Goal: Task Accomplishment & Management: Manage account settings

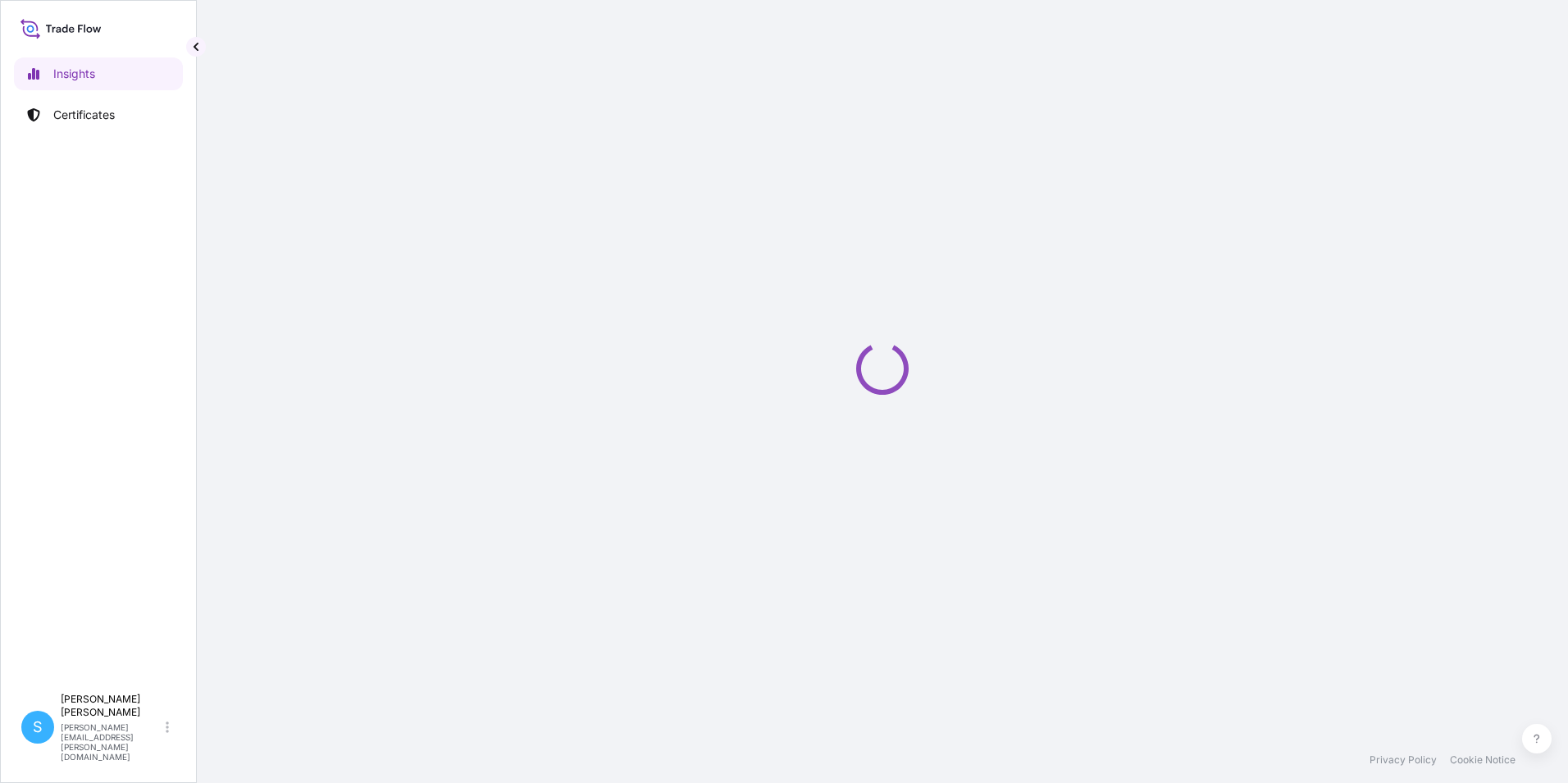
select select "2025"
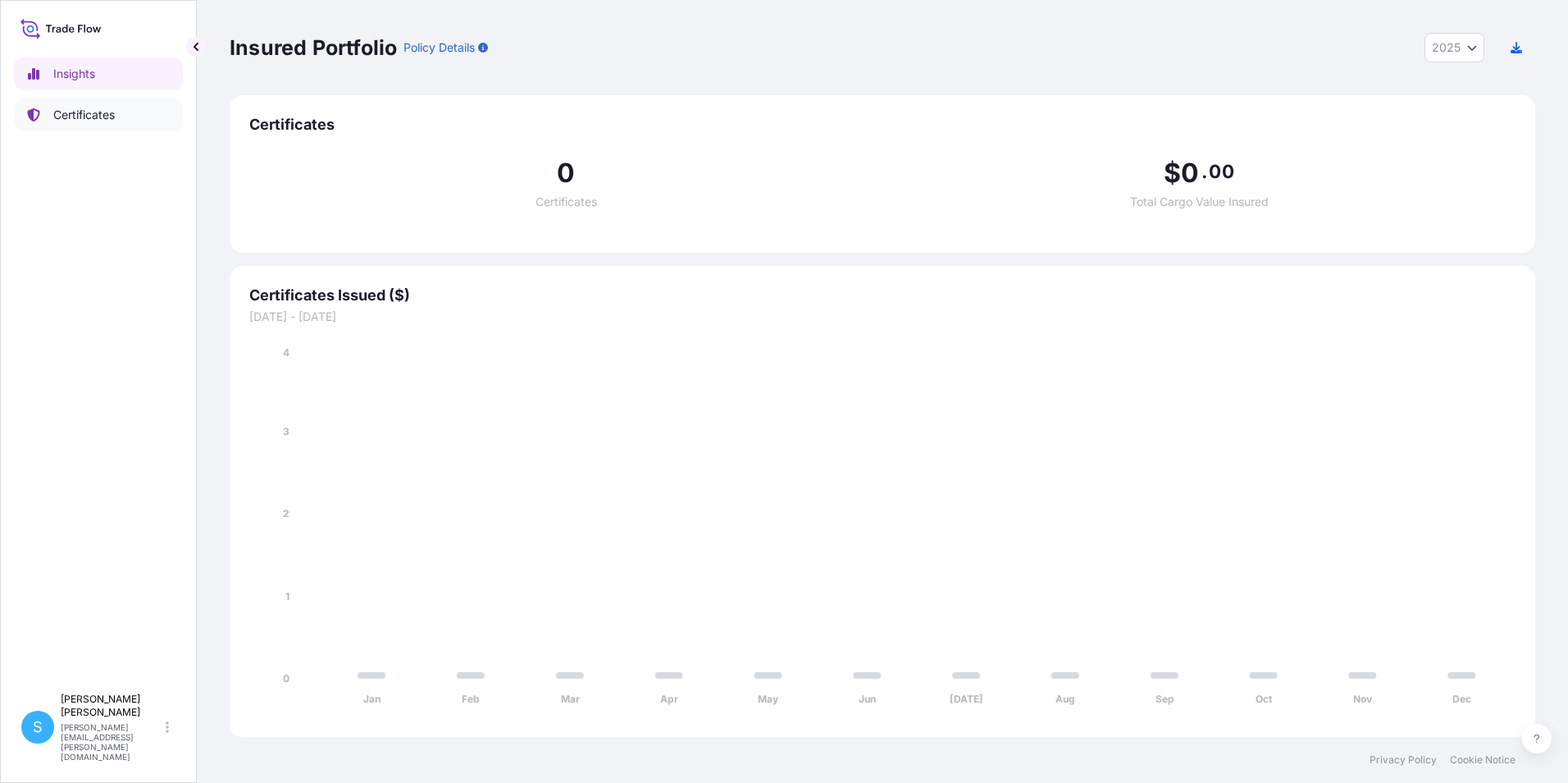
click at [64, 107] on p "Certificates" at bounding box center [84, 115] width 62 height 16
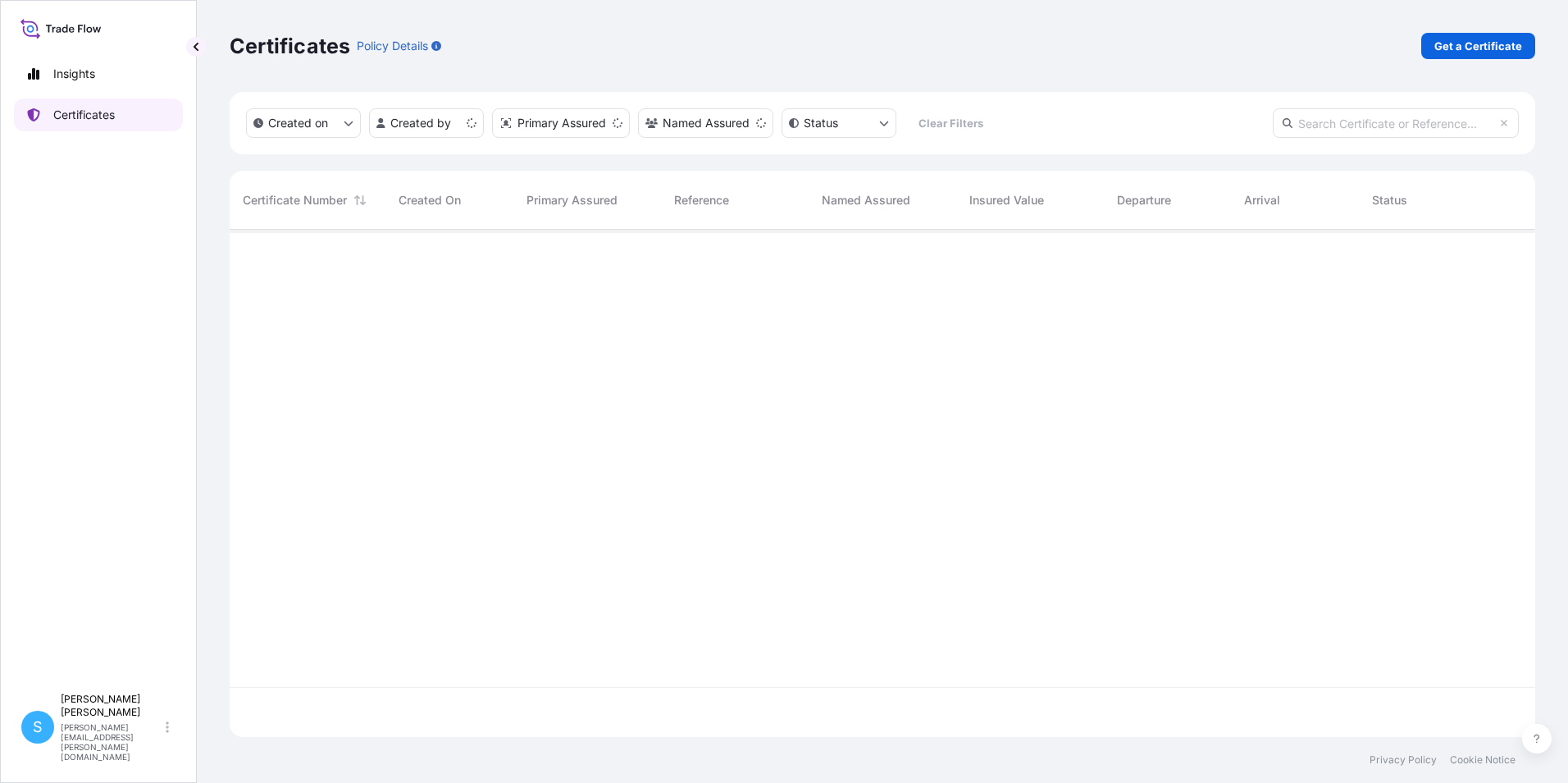
scroll to position [504, 1293]
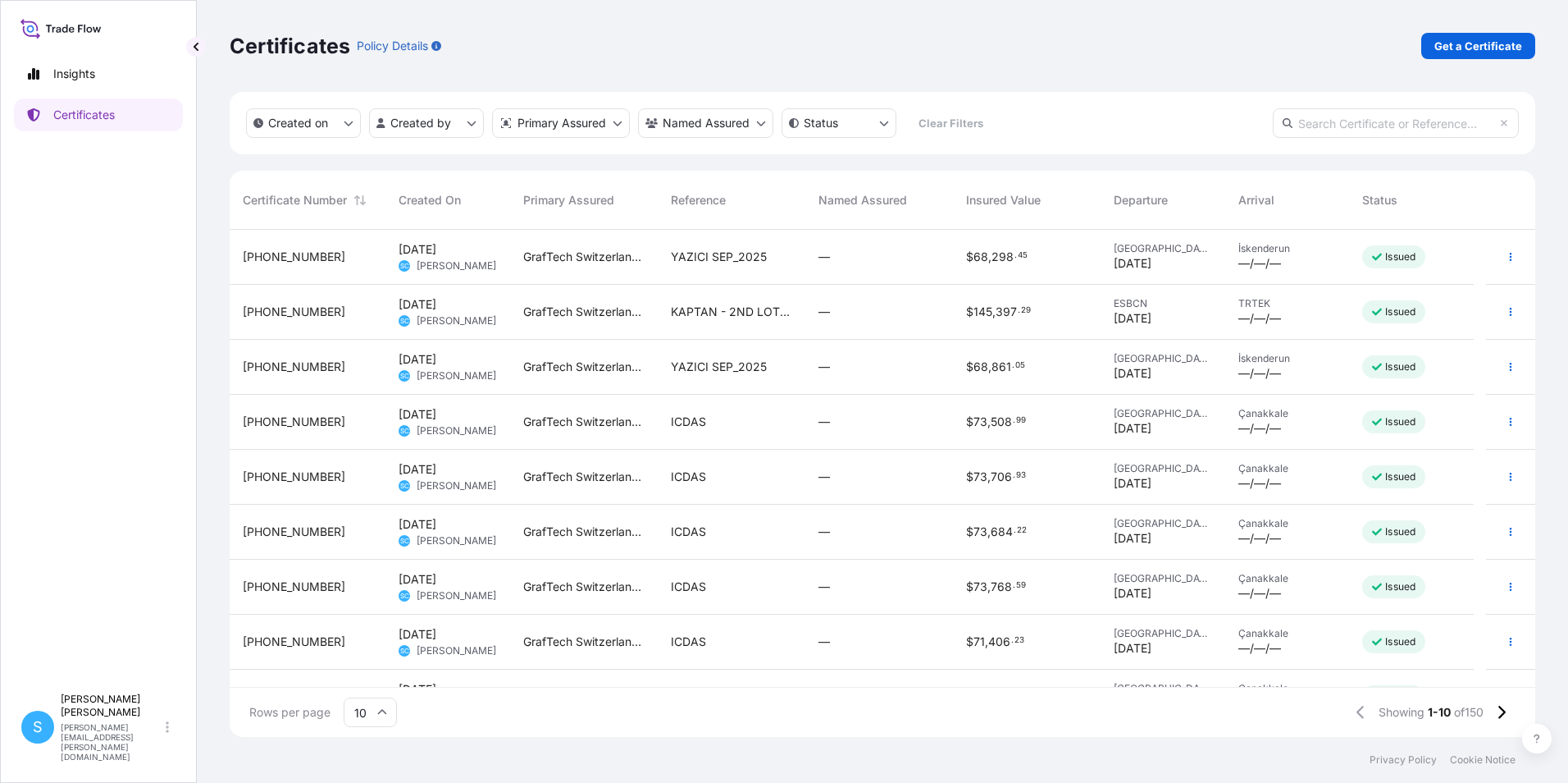
click at [695, 269] on div "YAZICI SEP_2025" at bounding box center [732, 257] width 148 height 55
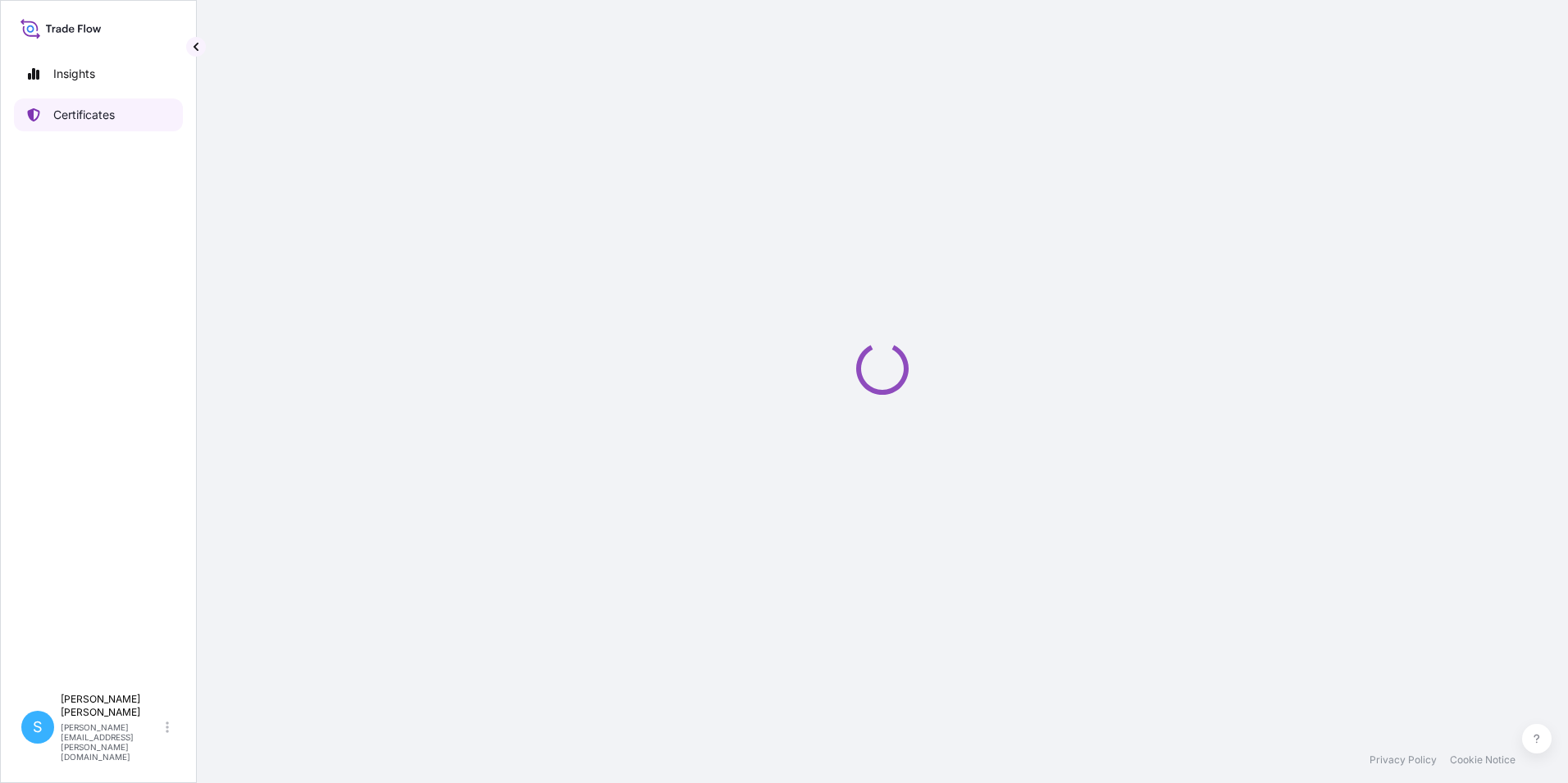
click at [90, 107] on p "Certificates" at bounding box center [84, 115] width 62 height 16
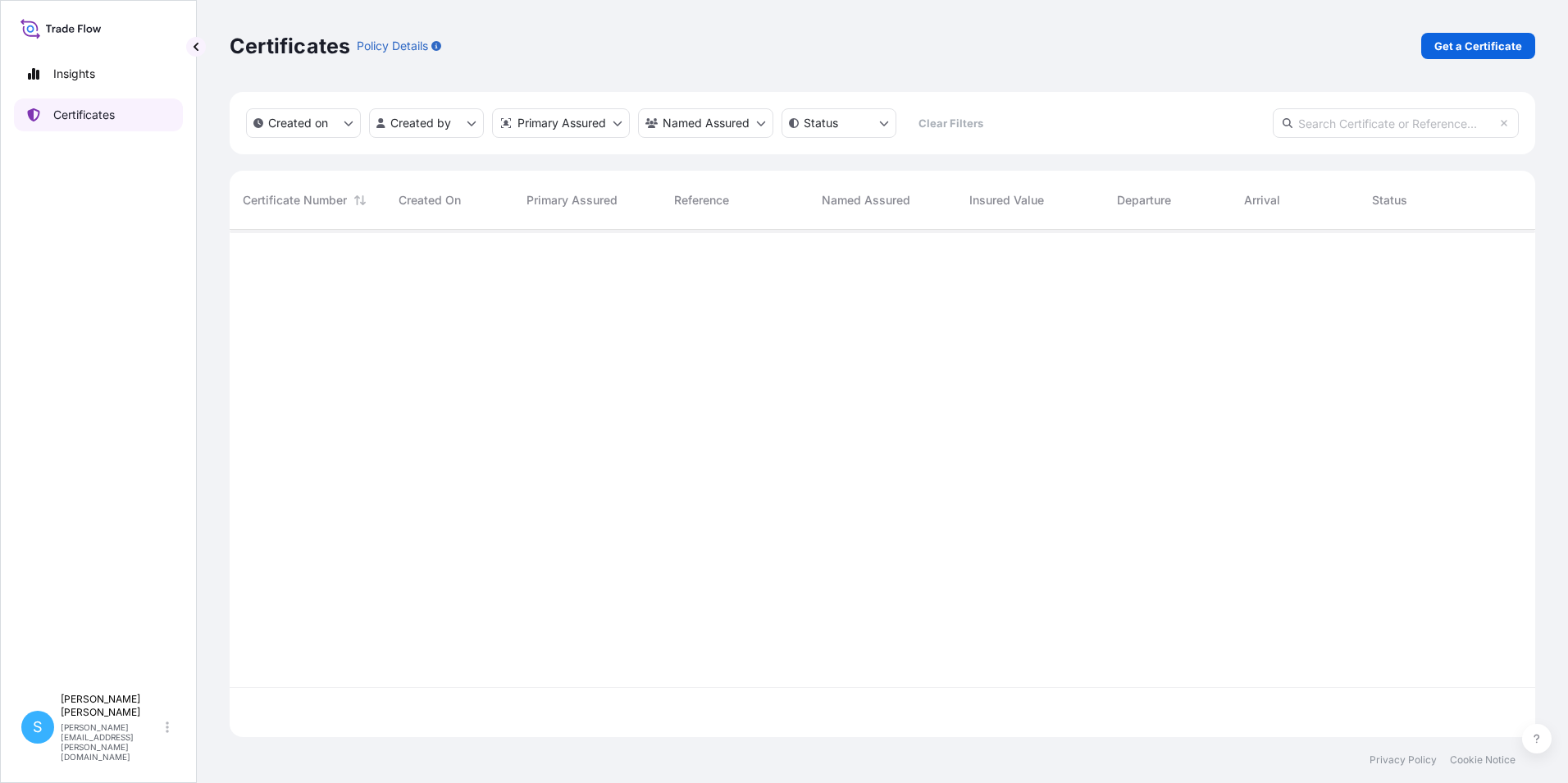
scroll to position [504, 1293]
click at [91, 117] on p "Certificates" at bounding box center [84, 115] width 62 height 16
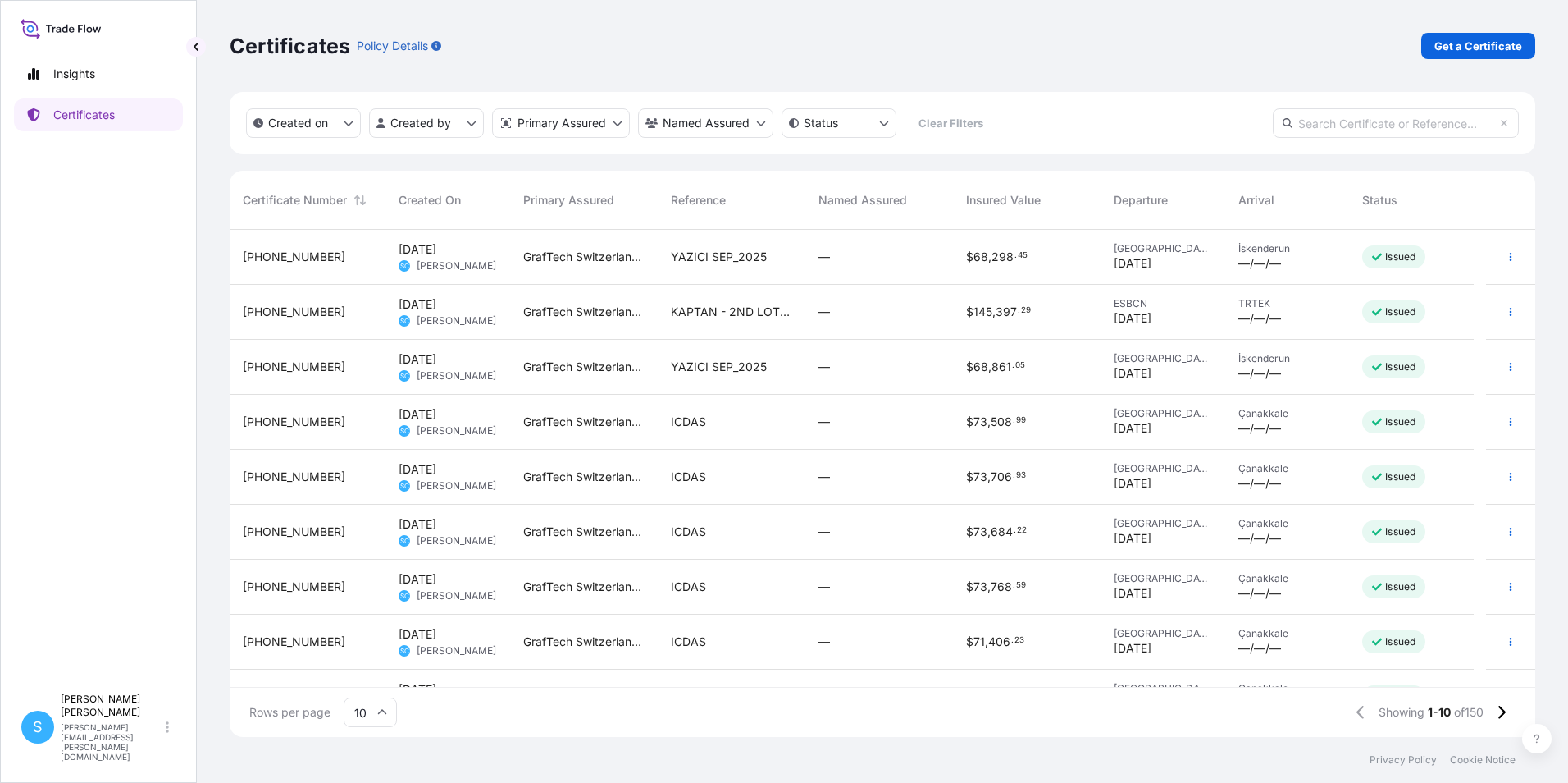
click at [702, 359] on span "YAZICI SEP_2025" at bounding box center [718, 366] width 96 height 16
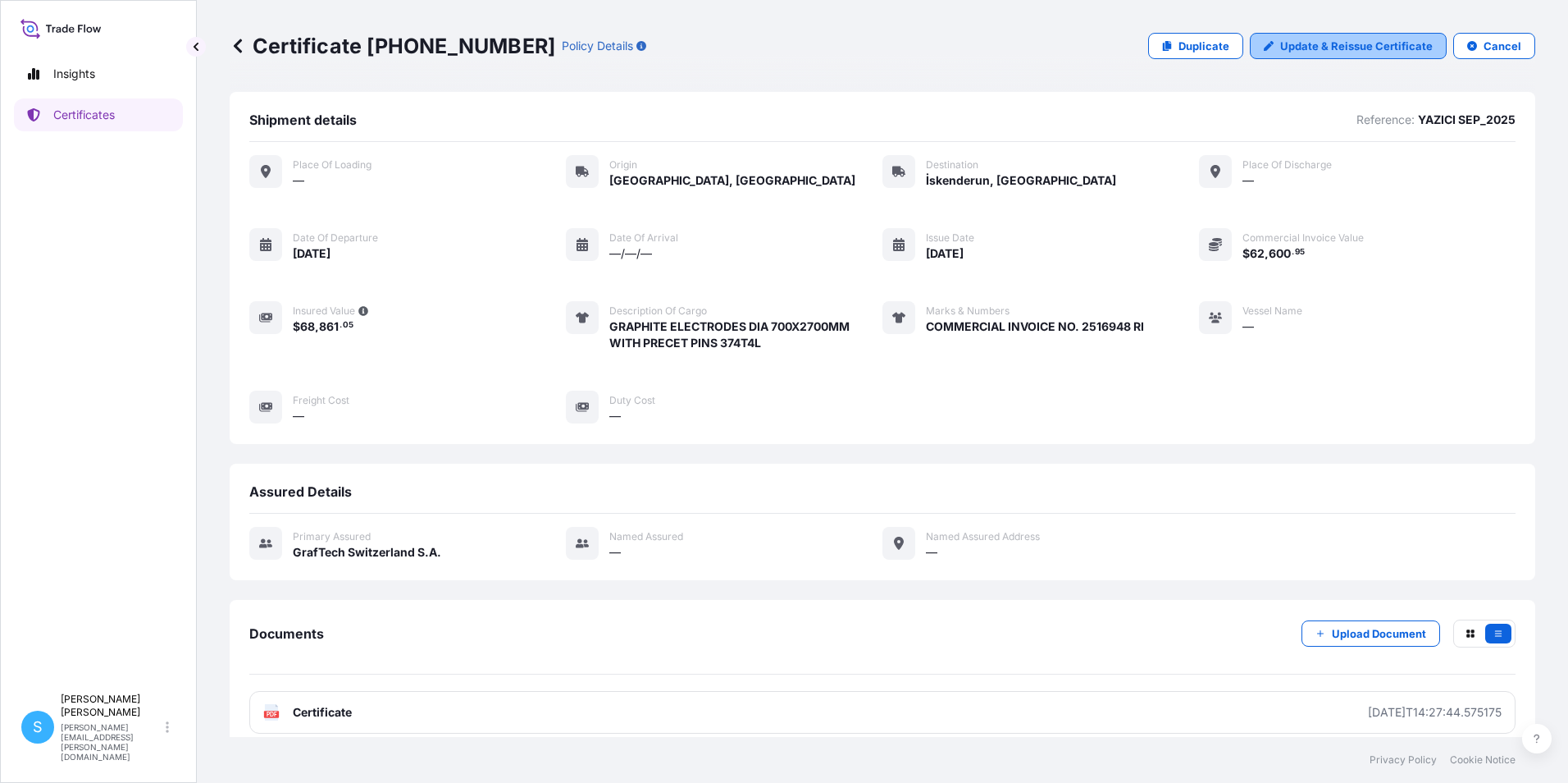
click at [1342, 51] on p "Update & Reissue Certificate" at bounding box center [1356, 45] width 153 height 16
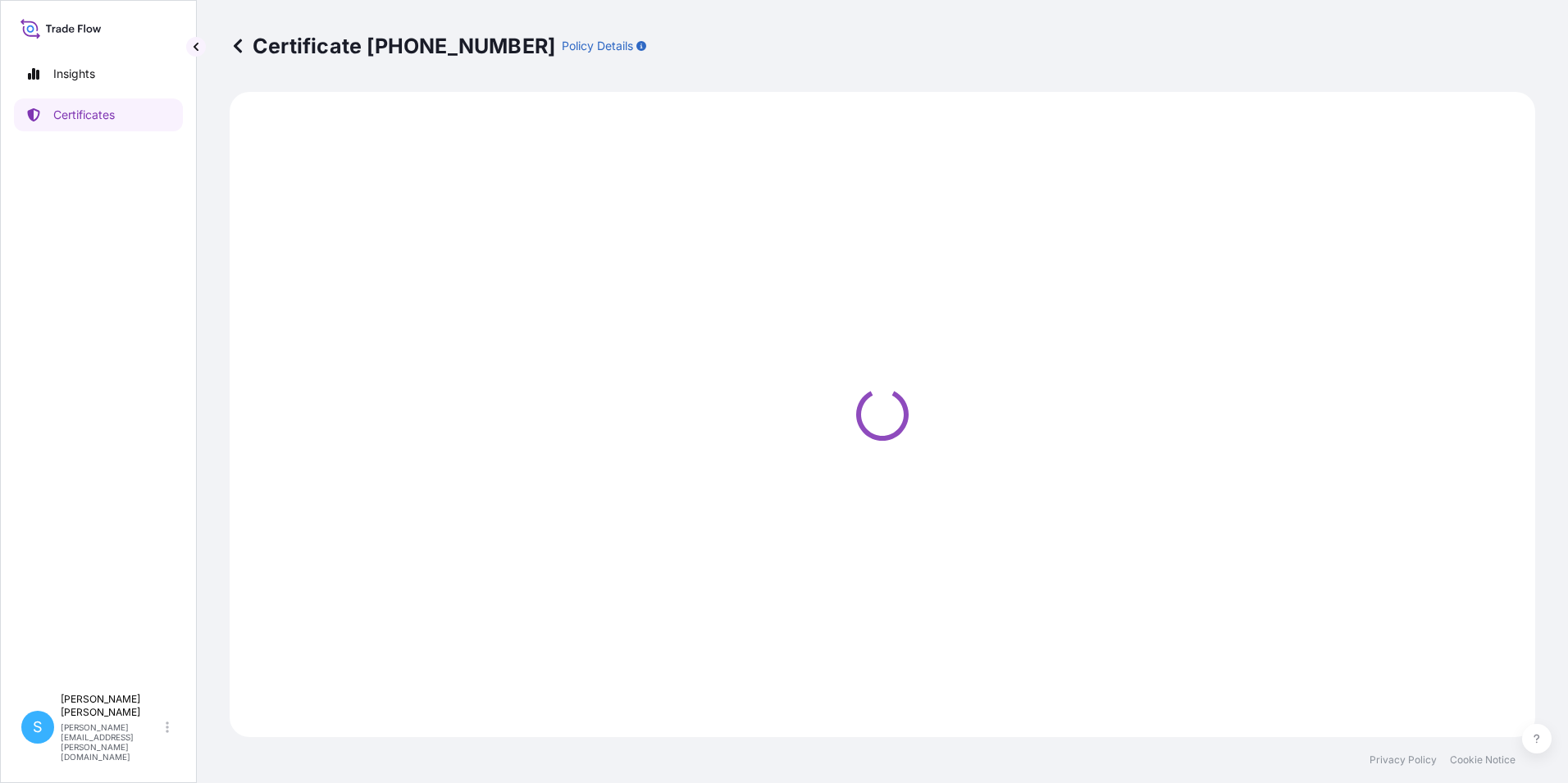
select select "Road"
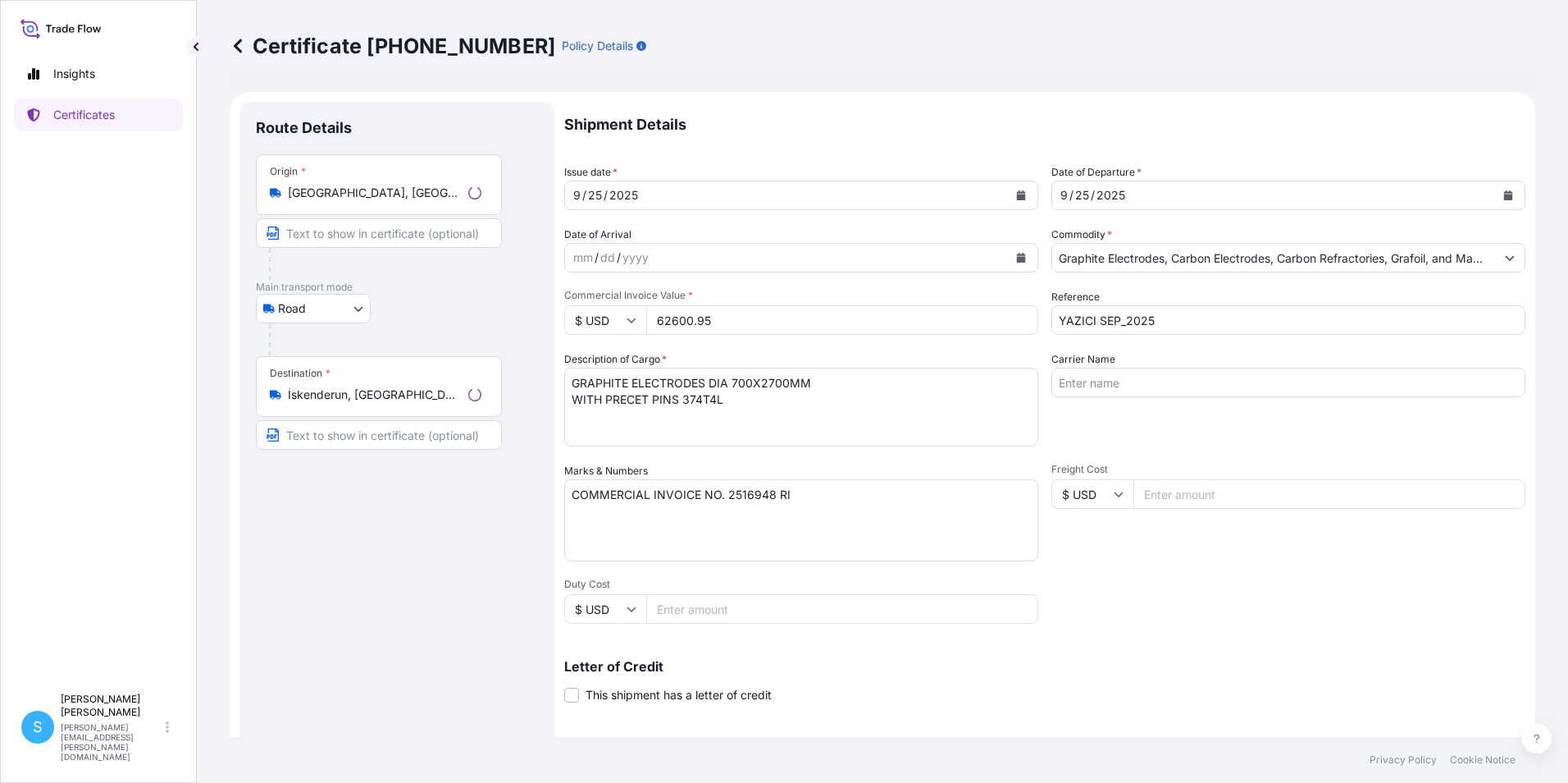
select select "31801"
drag, startPoint x: 655, startPoint y: 487, endPoint x: 507, endPoint y: 483, distance: 148.1
click at [508, 483] on form "Route Details Place of loading Road / Inland Road / Inland Origin * Calais, Fra…" at bounding box center [882, 515] width 1305 height 847
click at [358, 440] on input "Text to appear on certificate" at bounding box center [379, 434] width 246 height 30
type input "YAZICI WAREHOUSE TURKIYE"
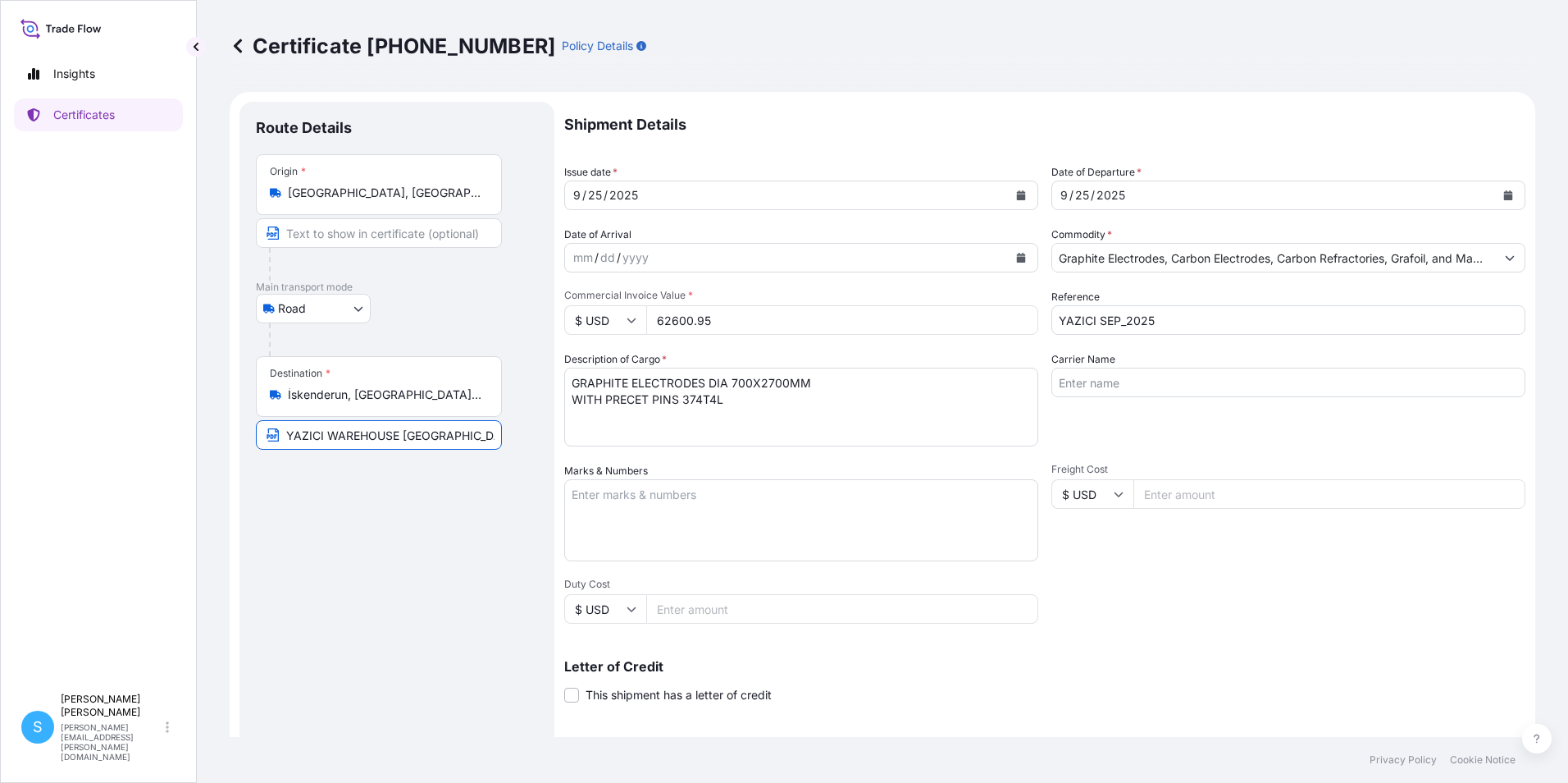
click at [376, 602] on div "Route Details Place of loading Road / Inland Road / Inland Origin * Calais, Fra…" at bounding box center [397, 515] width 282 height 795
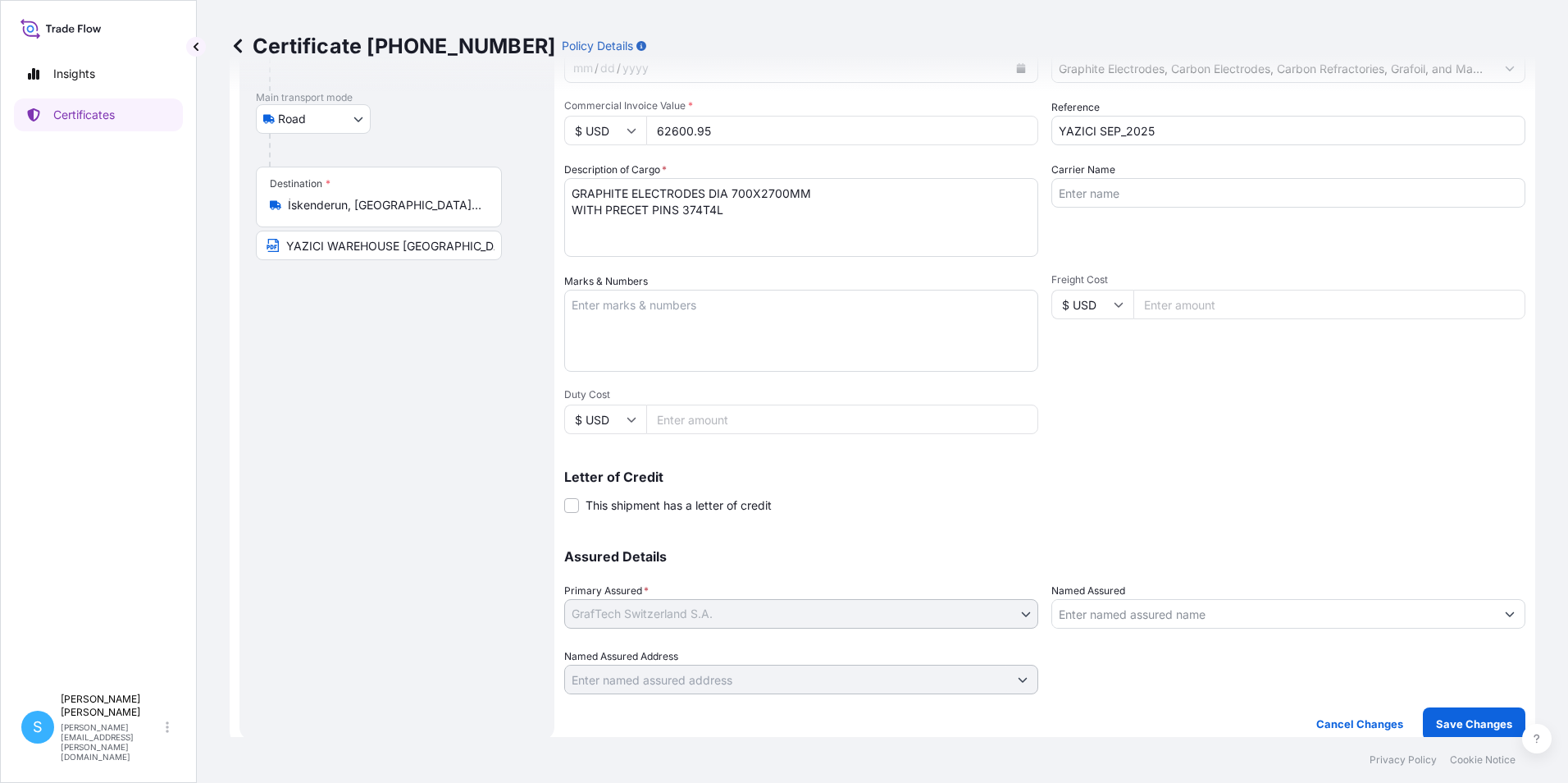
scroll to position [203, 0]
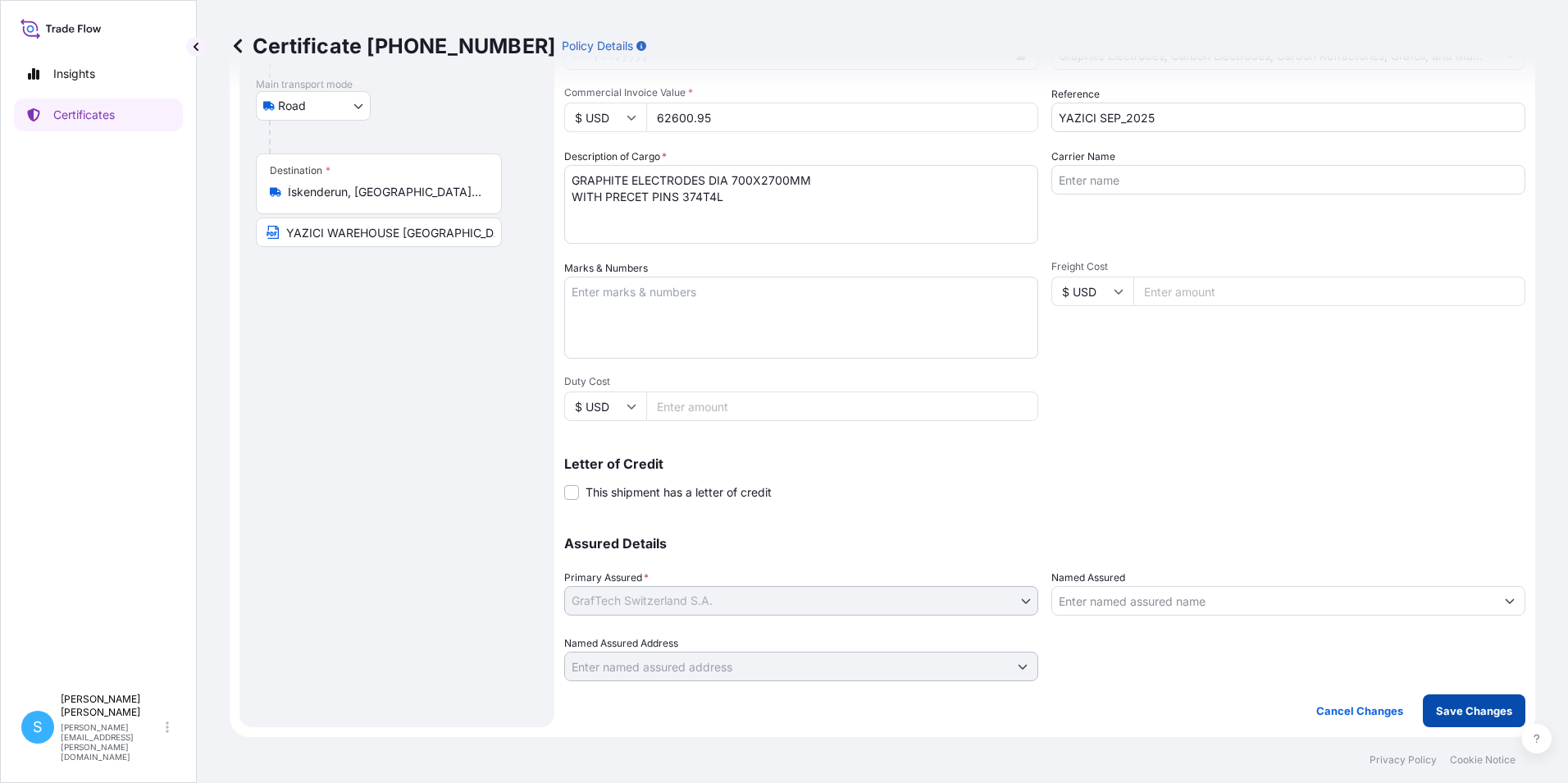
click at [1449, 705] on p "Save Changes" at bounding box center [1474, 710] width 76 height 16
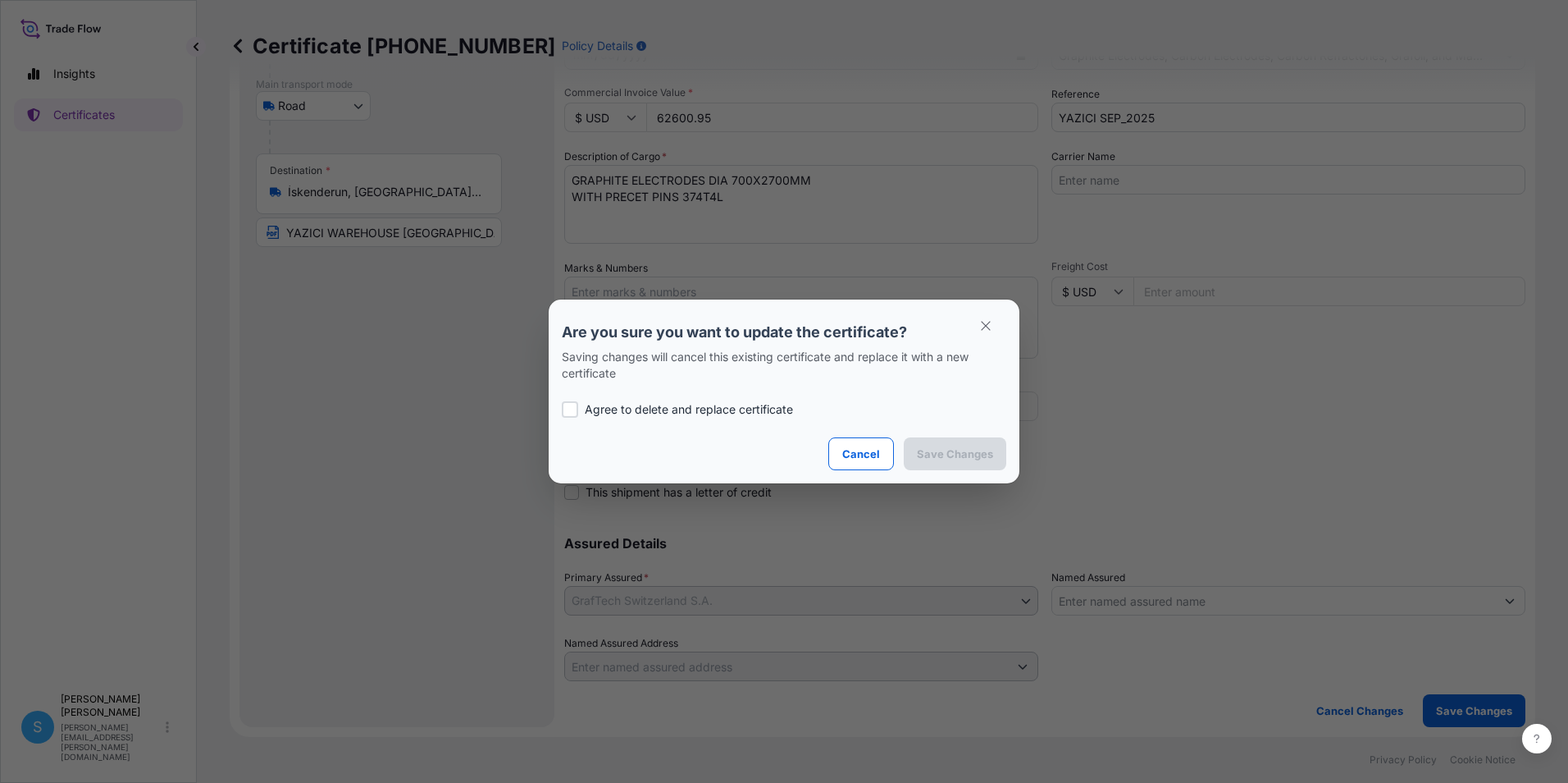
click at [675, 405] on p "Agree to delete and replace certificate" at bounding box center [689, 409] width 209 height 16
checkbox input "true"
click at [977, 456] on p "Save Changes" at bounding box center [955, 453] width 76 height 16
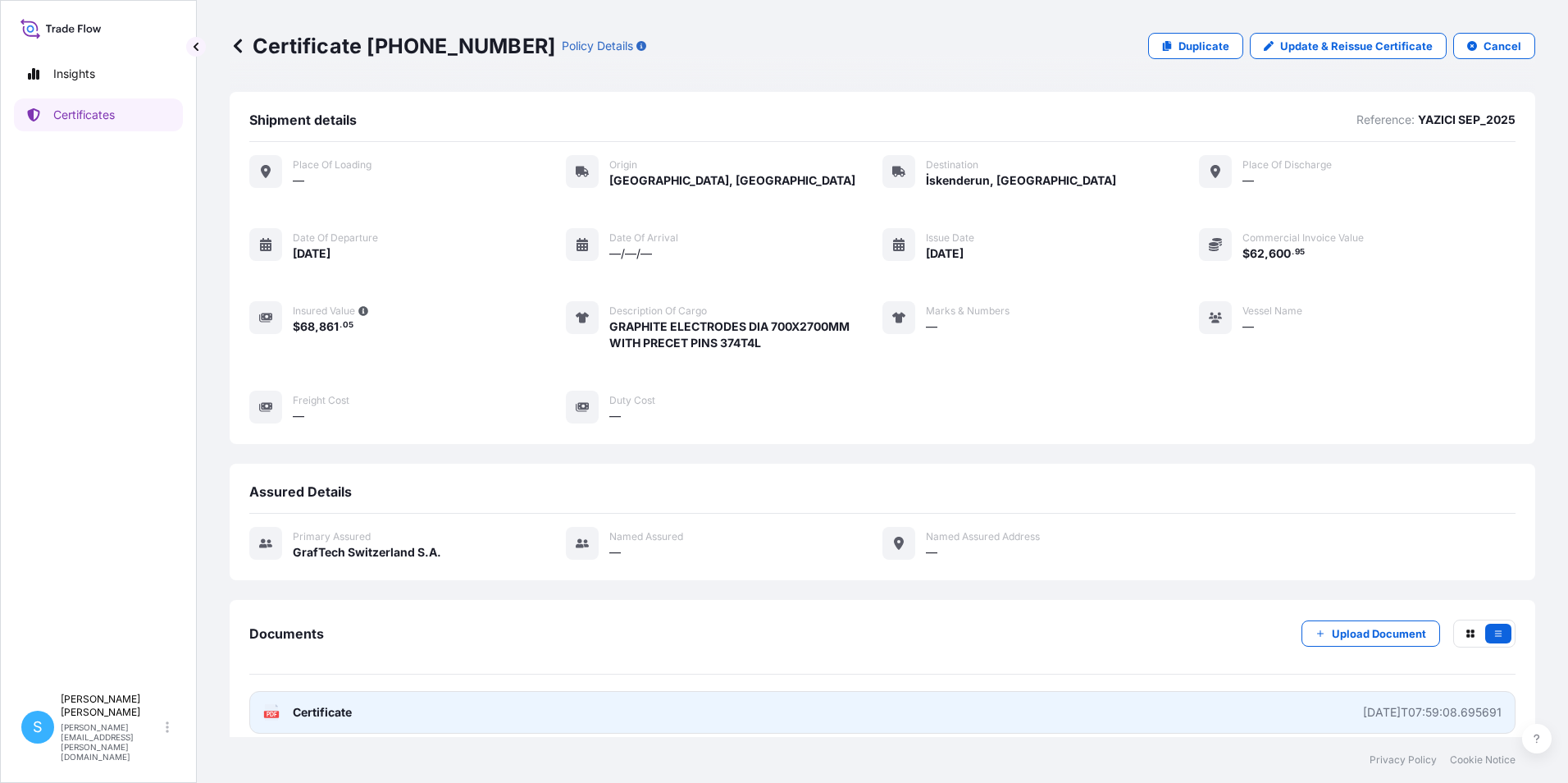
click at [298, 706] on span "Certificate" at bounding box center [322, 712] width 59 height 16
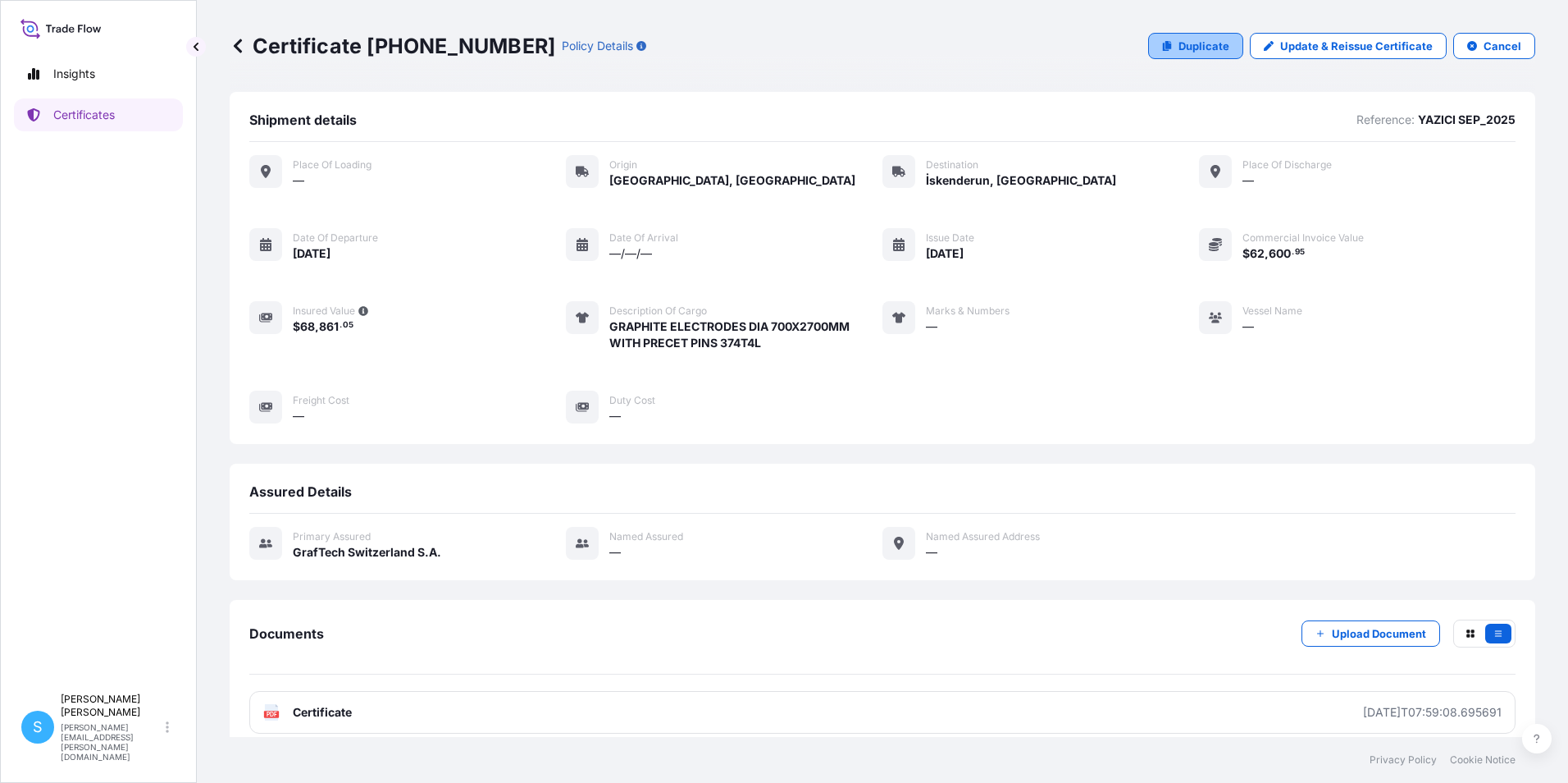
click at [1216, 41] on p "Duplicate" at bounding box center [1204, 45] width 51 height 16
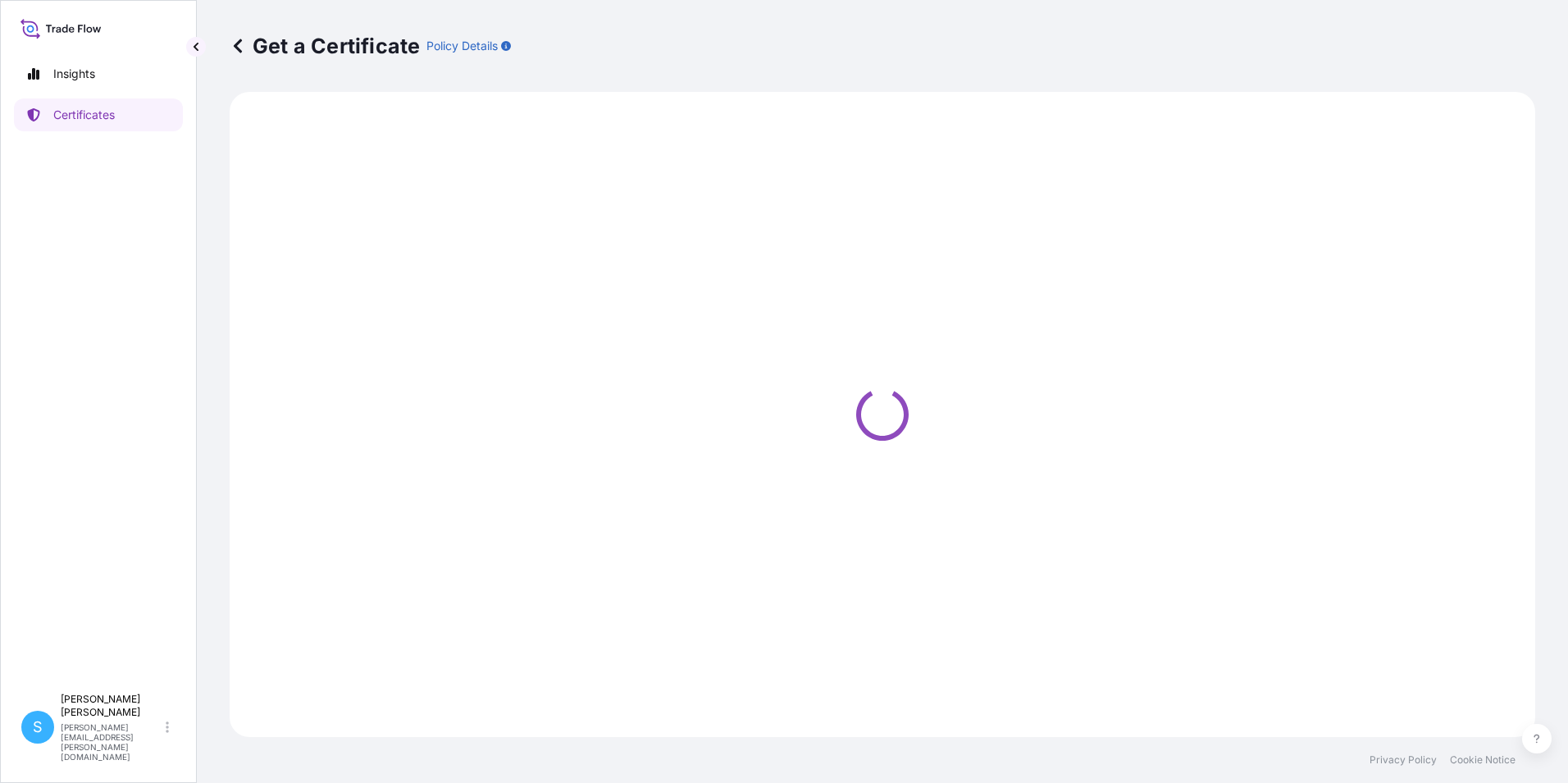
select select "Road"
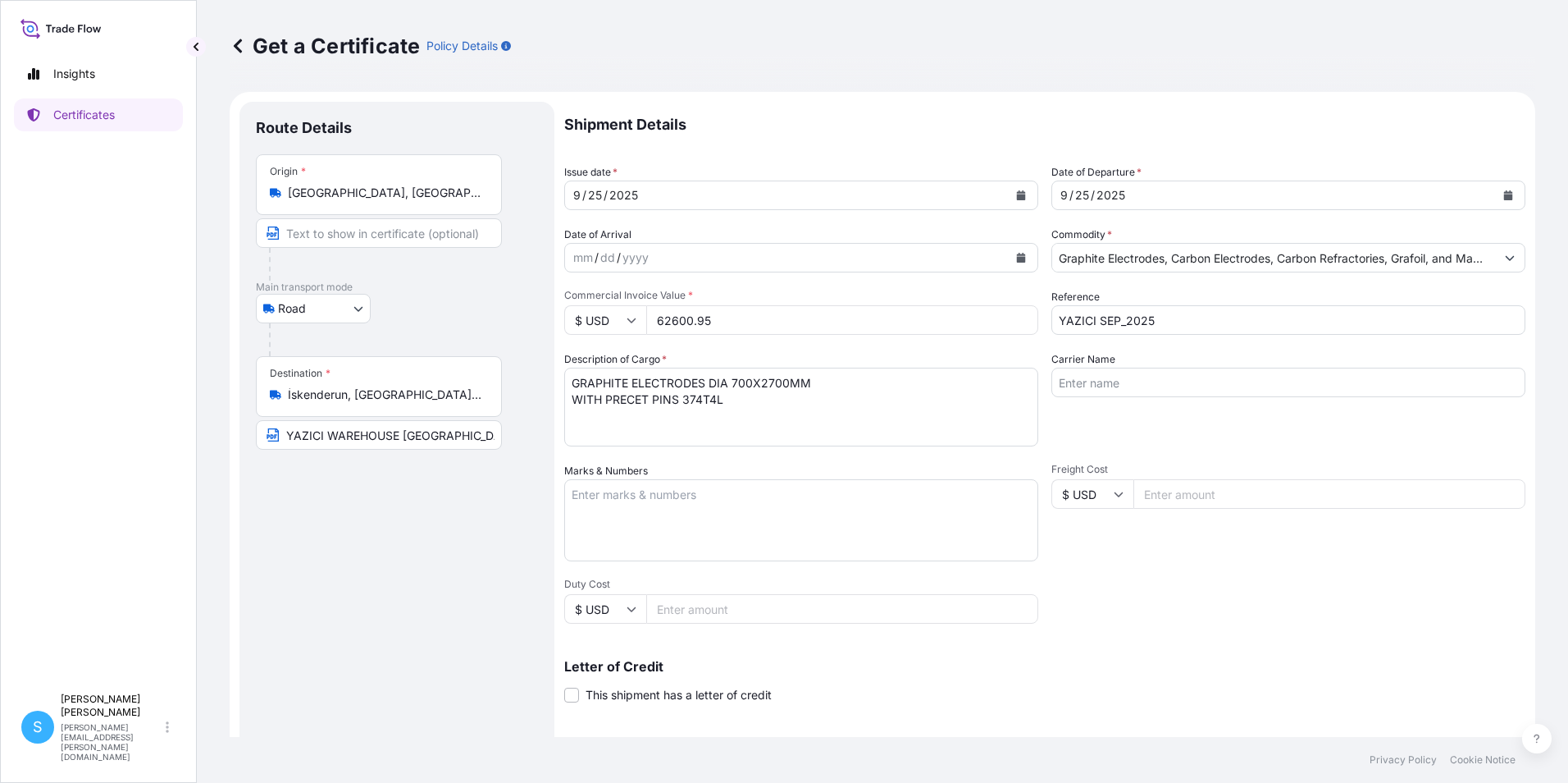
select select "31801"
click at [669, 193] on div "9 / 25 / 2025" at bounding box center [786, 195] width 443 height 30
click at [1021, 196] on button "Calendar" at bounding box center [1020, 195] width 26 height 26
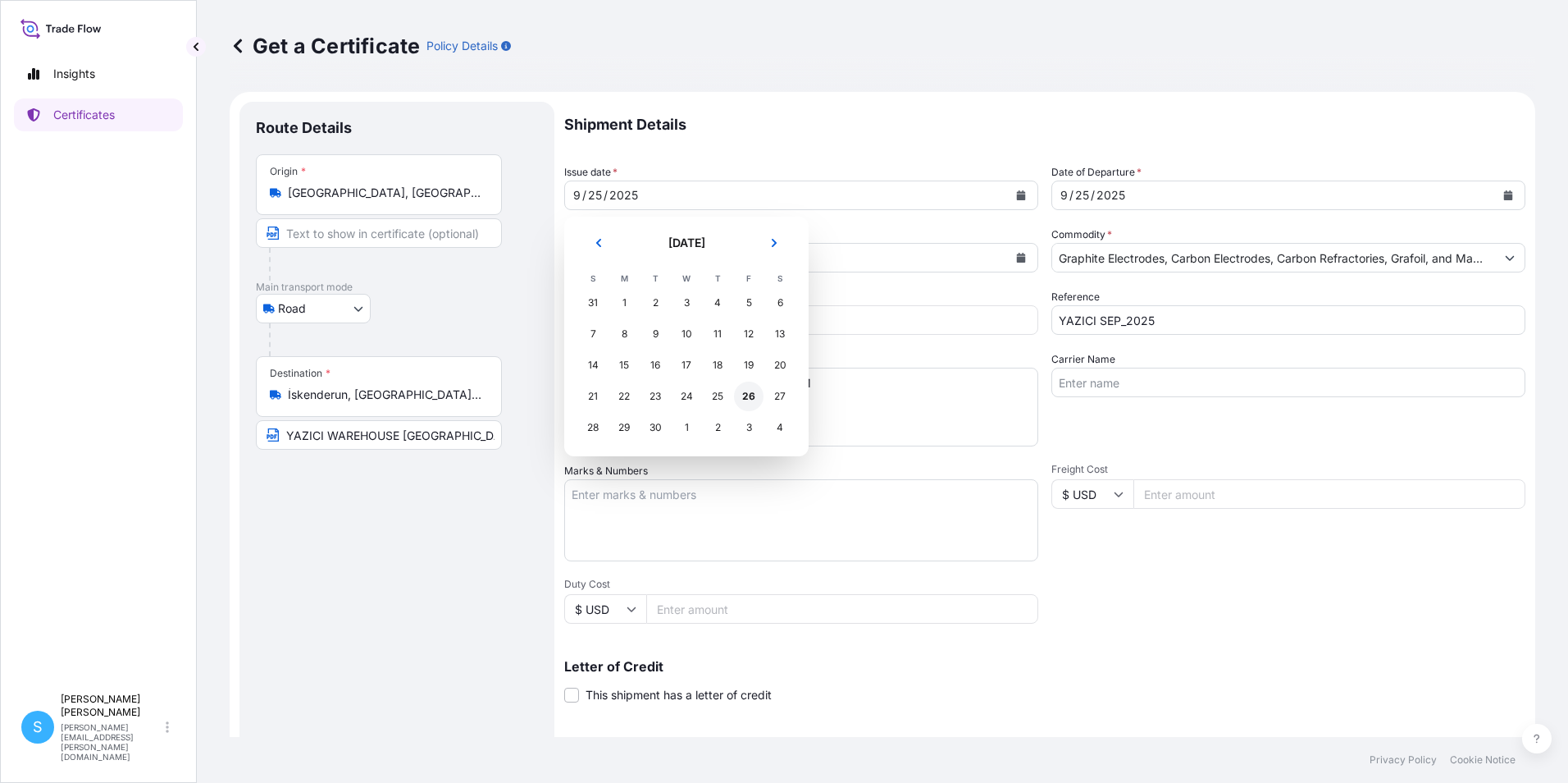
click at [749, 395] on div "26" at bounding box center [748, 396] width 30 height 30
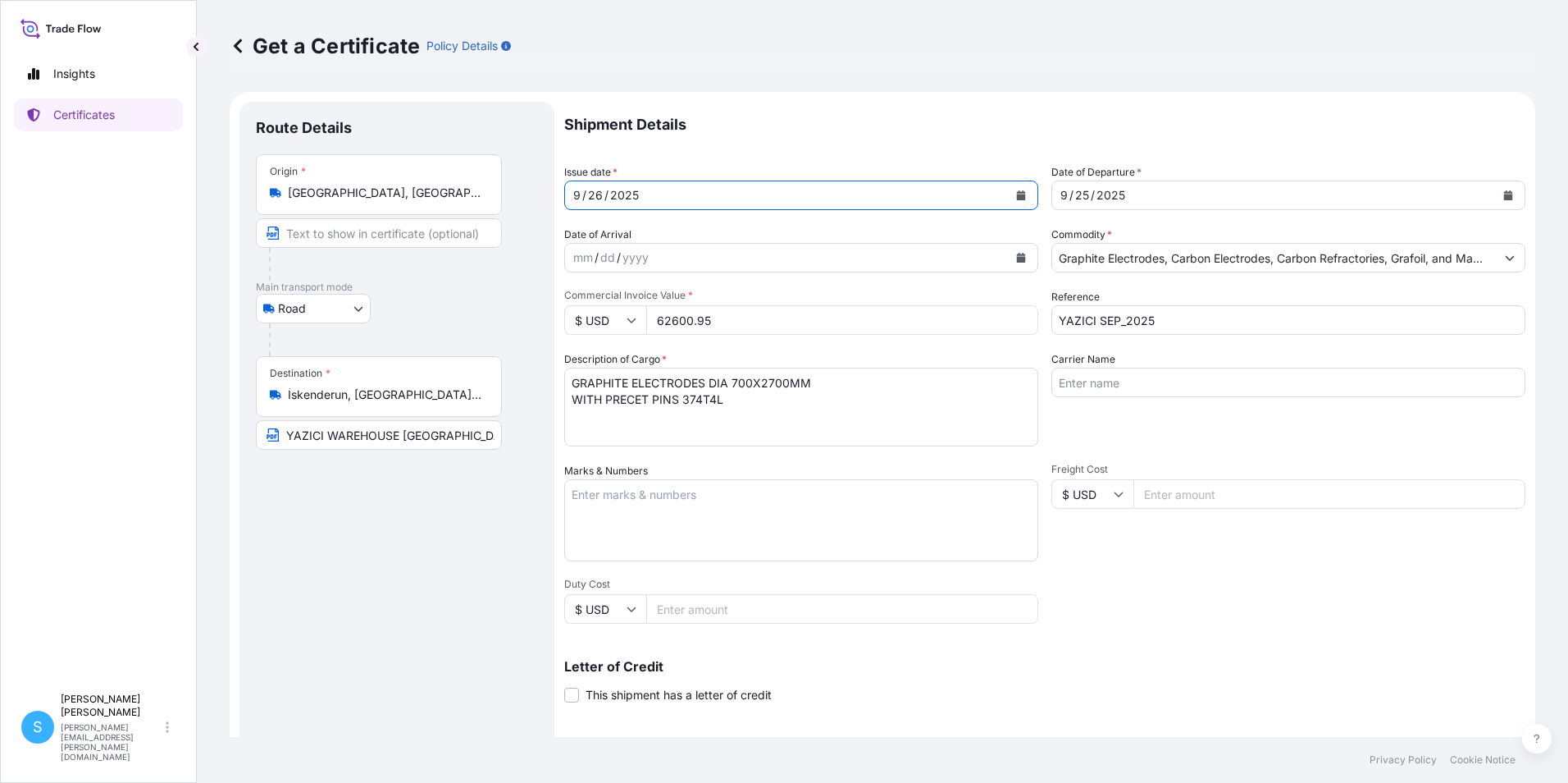
click at [1159, 198] on div "9 / 25 / 2025" at bounding box center [1274, 195] width 443 height 30
click at [1495, 194] on button "Calendar" at bounding box center [1508, 195] width 26 height 26
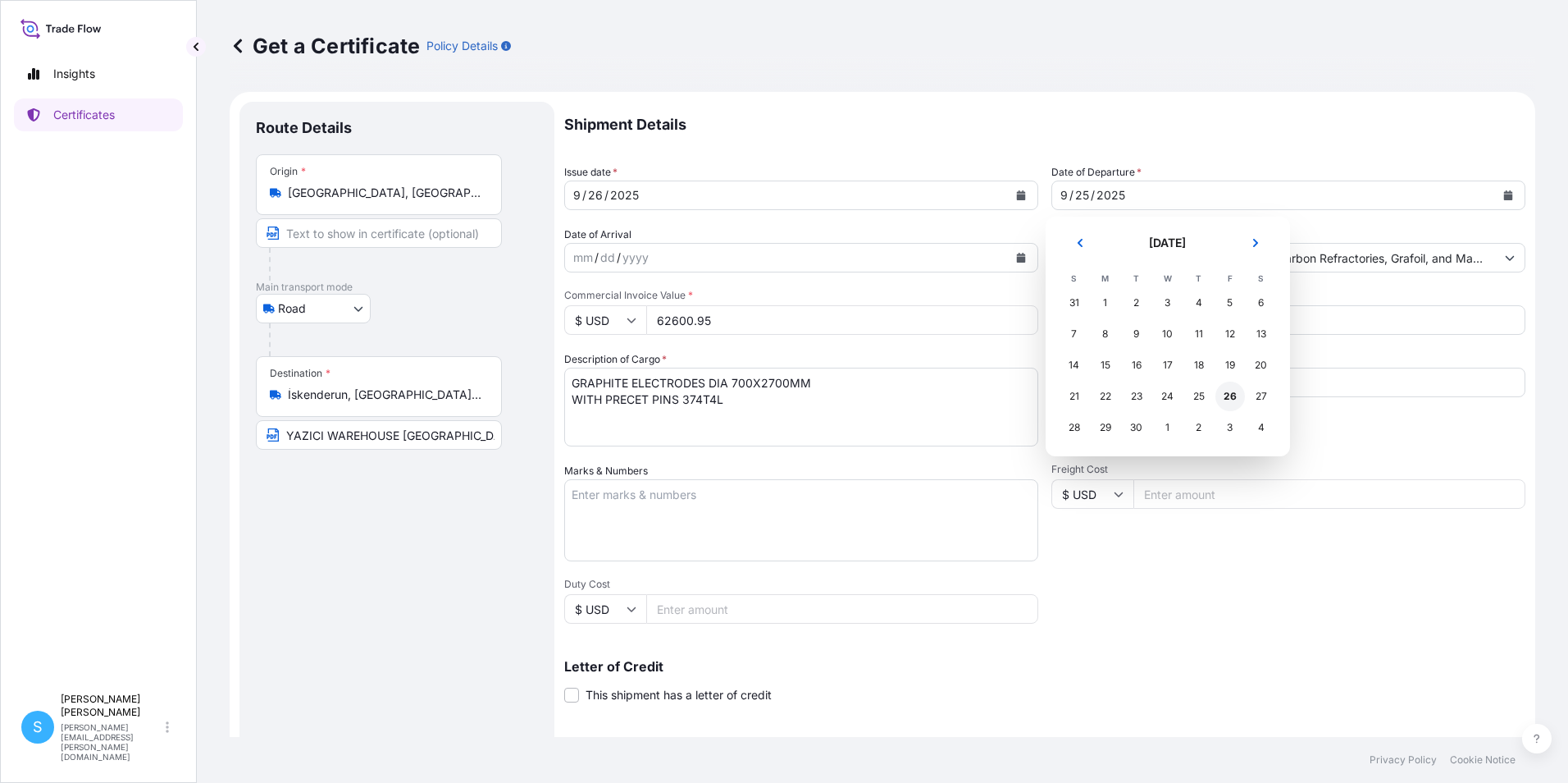
click at [1235, 397] on div "26" at bounding box center [1230, 396] width 30 height 30
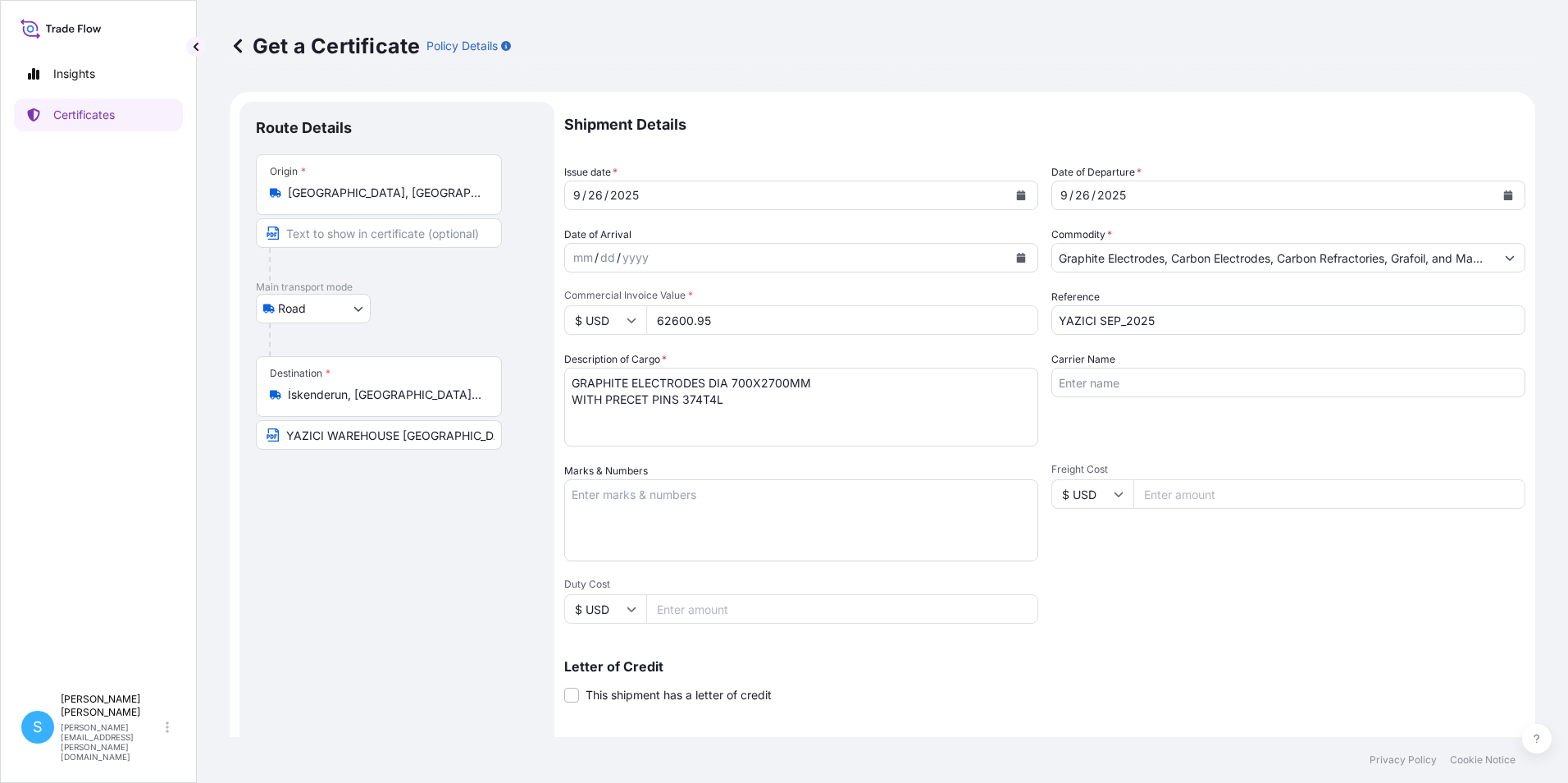
drag, startPoint x: 734, startPoint y: 325, endPoint x: 625, endPoint y: 319, distance: 109.2
click at [625, 319] on div "$ USD 62600.95" at bounding box center [801, 320] width 474 height 30
type input "61972.90"
click at [655, 501] on textarea "Marks & Numbers" at bounding box center [801, 520] width 474 height 82
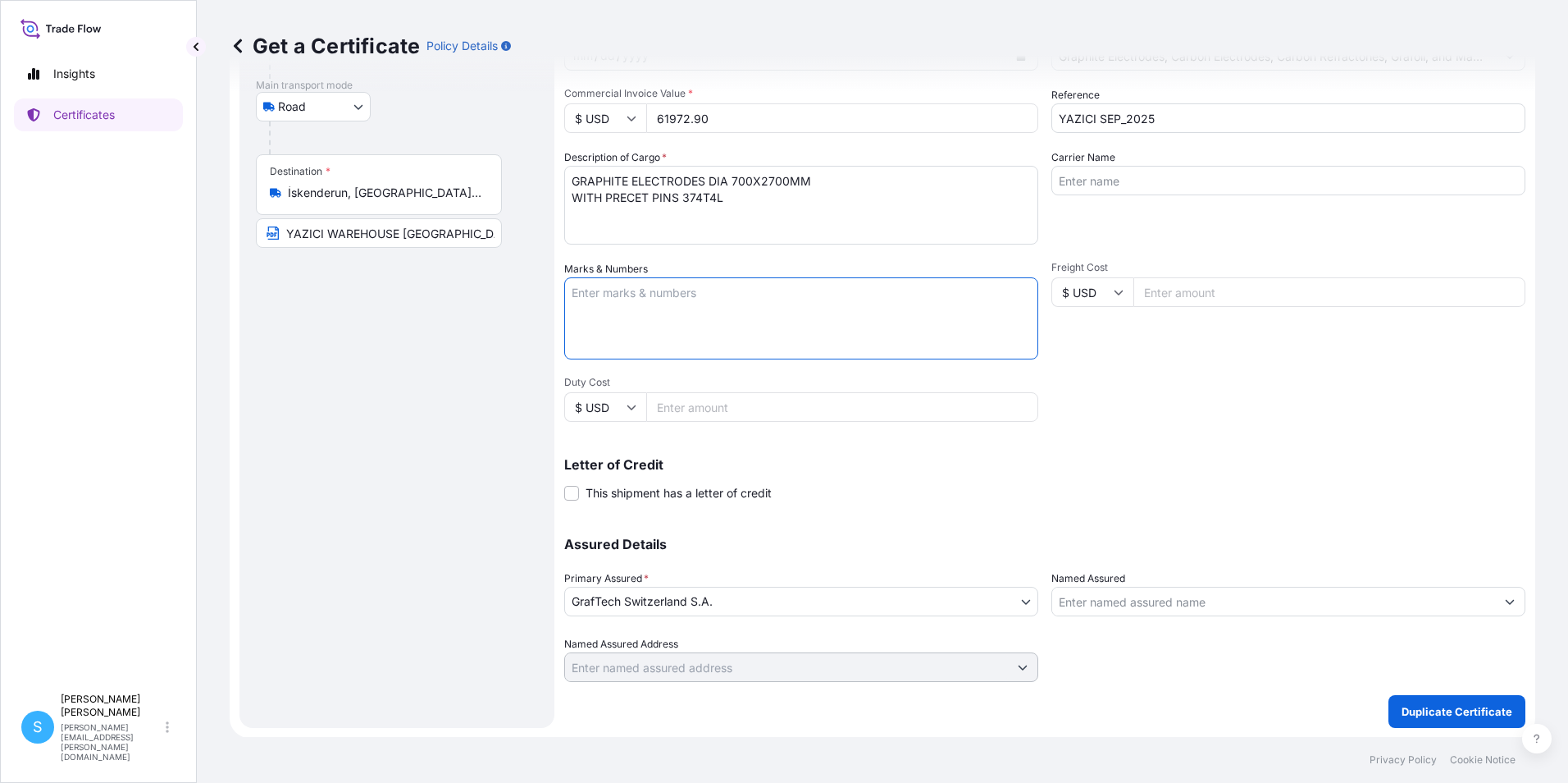
scroll to position [203, 0]
click at [1479, 706] on p "Duplicate Certificate" at bounding box center [1457, 710] width 111 height 16
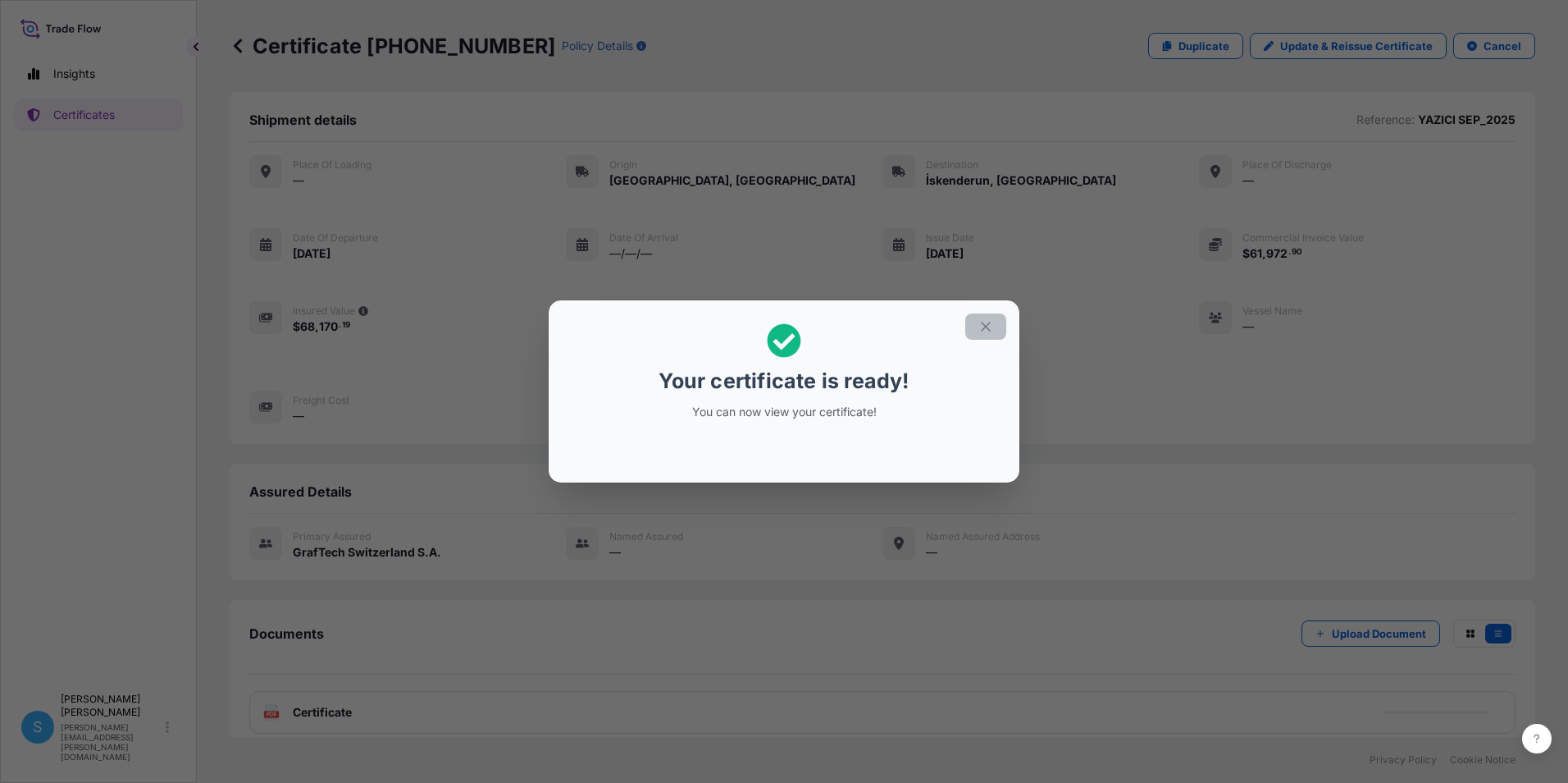
click at [979, 331] on icon "button" at bounding box center [985, 326] width 14 height 14
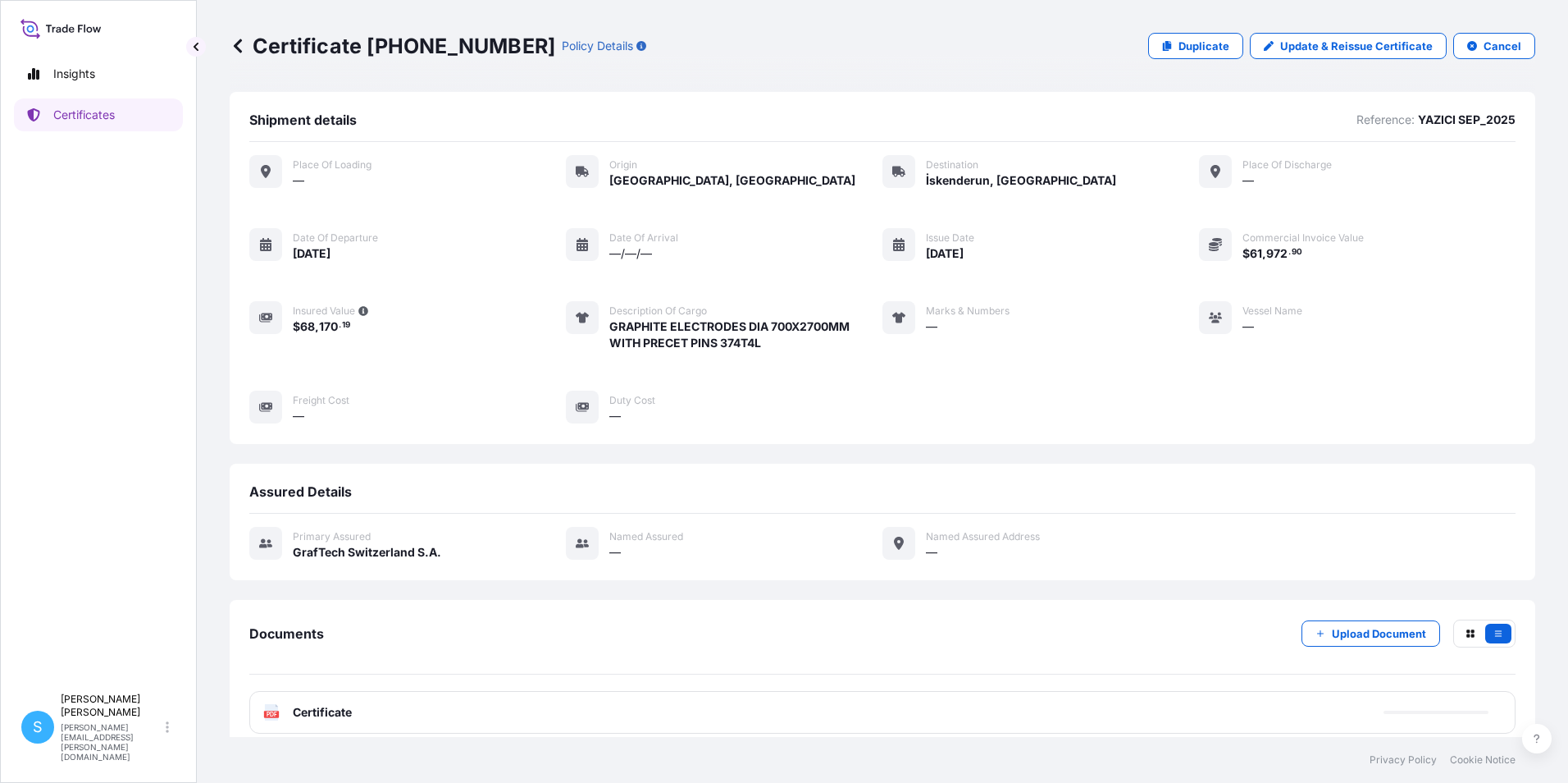
click at [330, 724] on div "PDF Certificate" at bounding box center [882, 712] width 1266 height 42
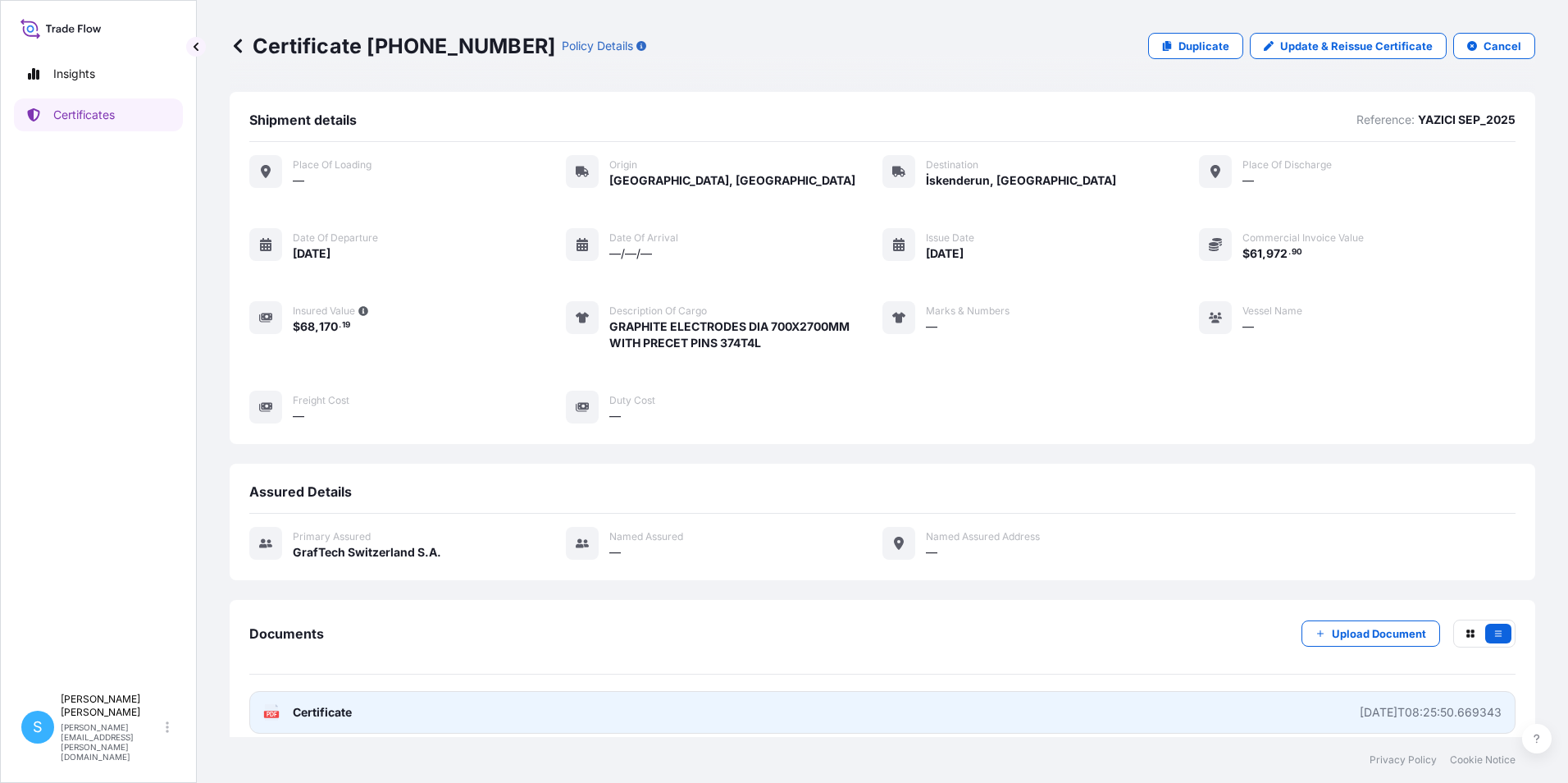
click at [330, 724] on link "PDF Certificate 2025-09-26T08:25:50.669343" at bounding box center [882, 712] width 1266 height 42
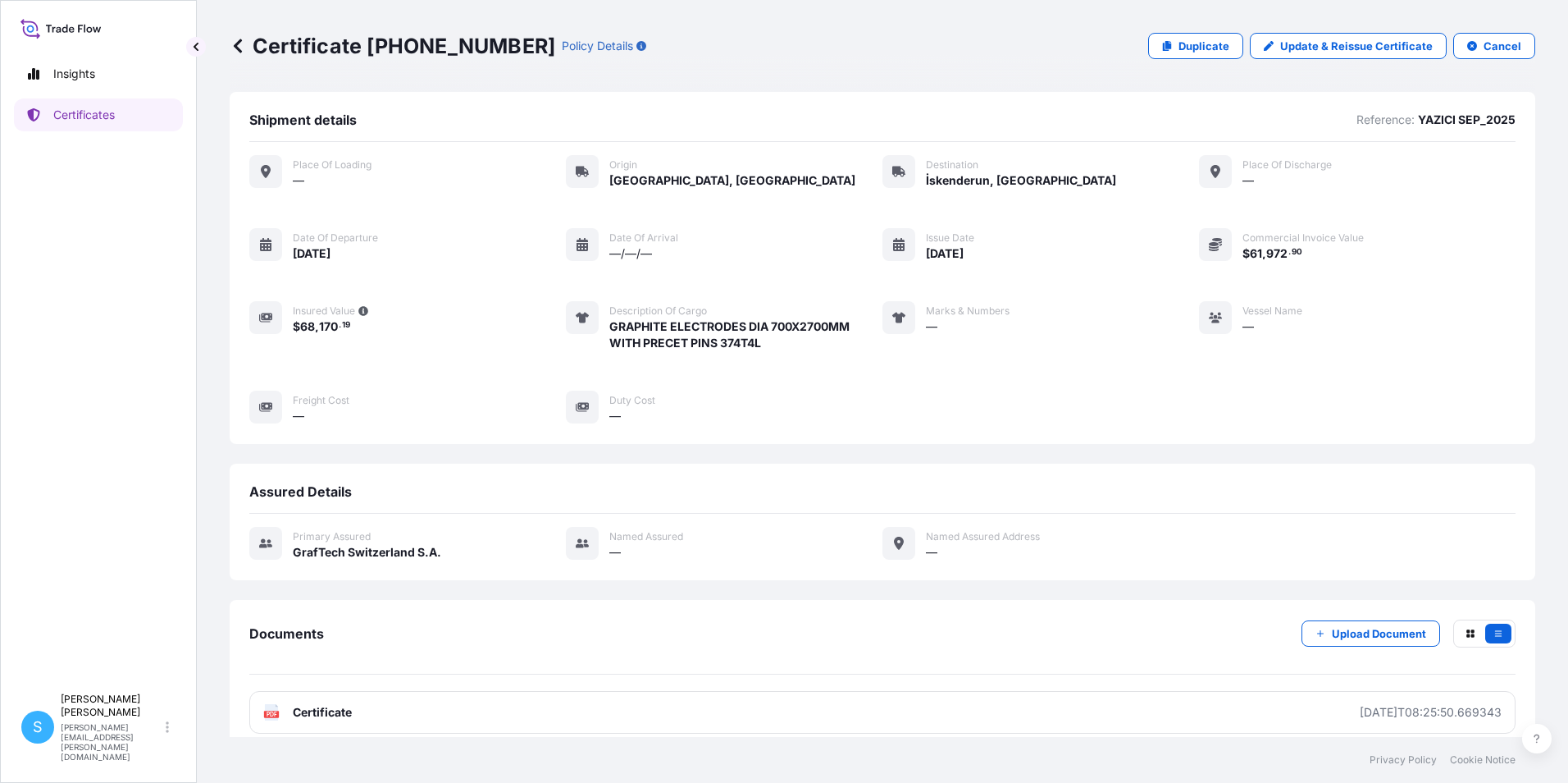
click at [1421, 194] on div "Place of Loading — Origin Calais, France Destination İskenderun, Türkiye Place …" at bounding box center [882, 289] width 1266 height 269
